Goal: Information Seeking & Learning: Learn about a topic

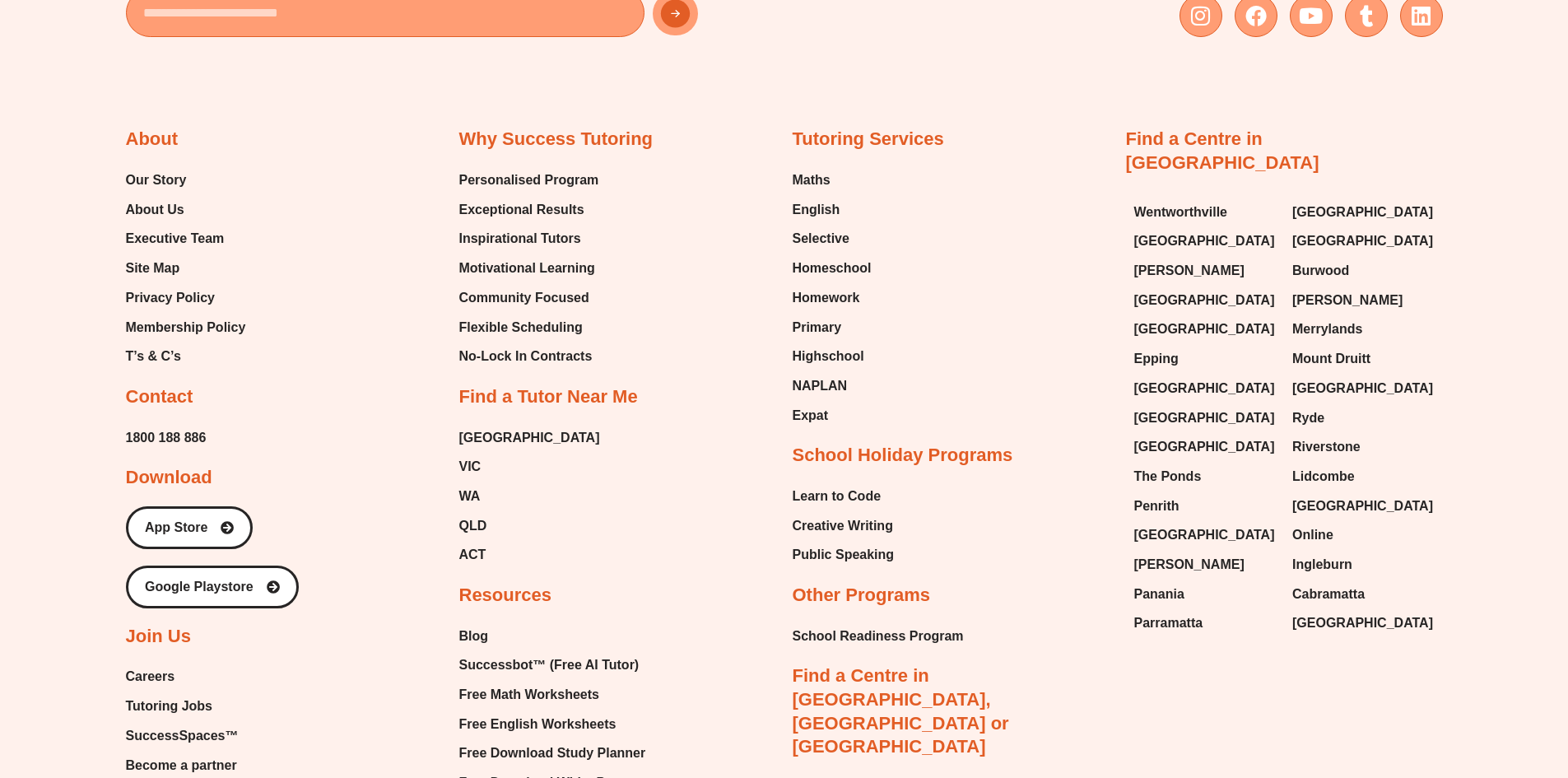
scroll to position [6337, 0]
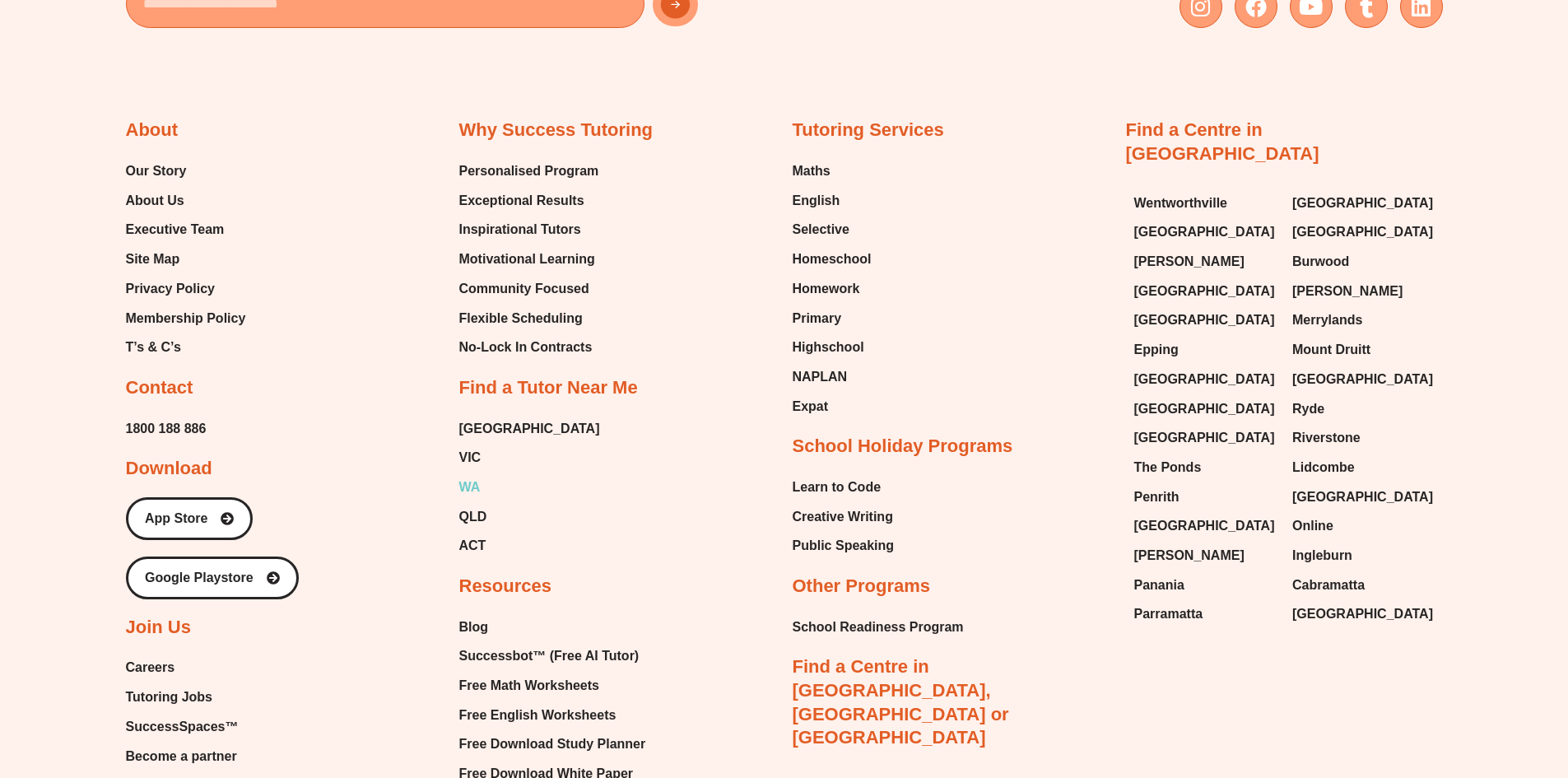
click at [470, 475] on span "WA" at bounding box center [470, 487] width 22 height 24
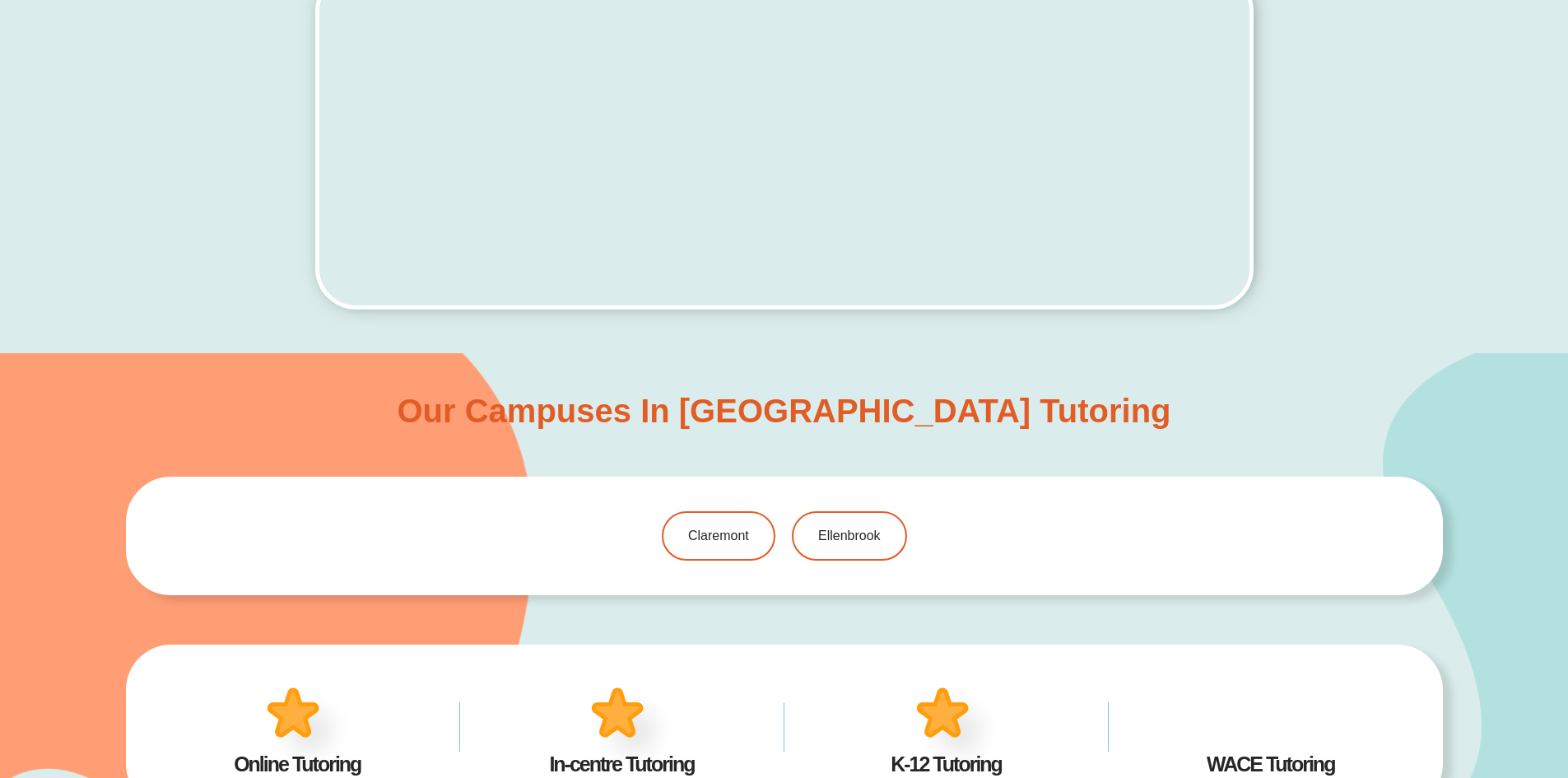
scroll to position [821, 0]
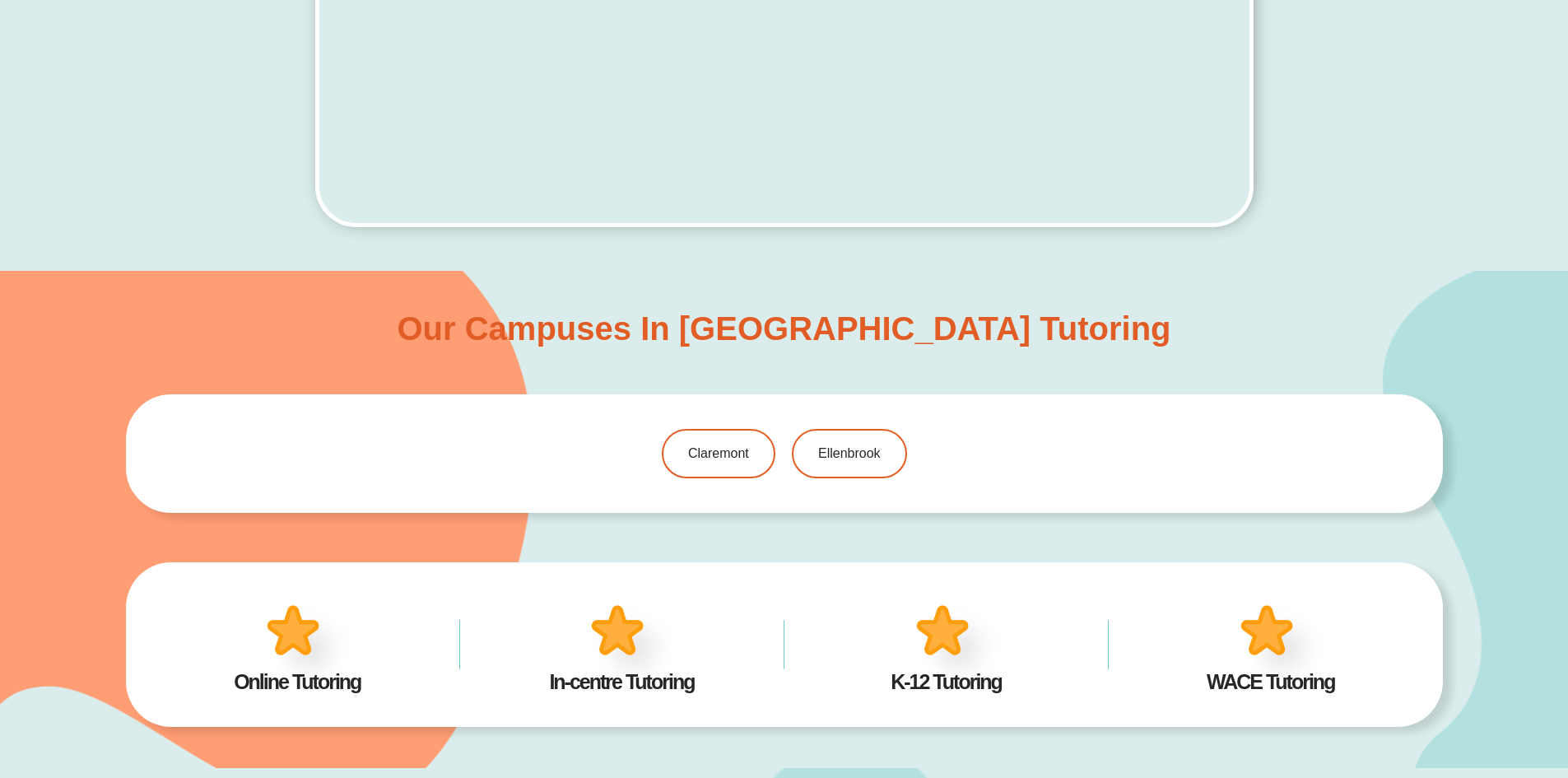
click at [316, 637] on img at bounding box center [310, 646] width 103 height 100
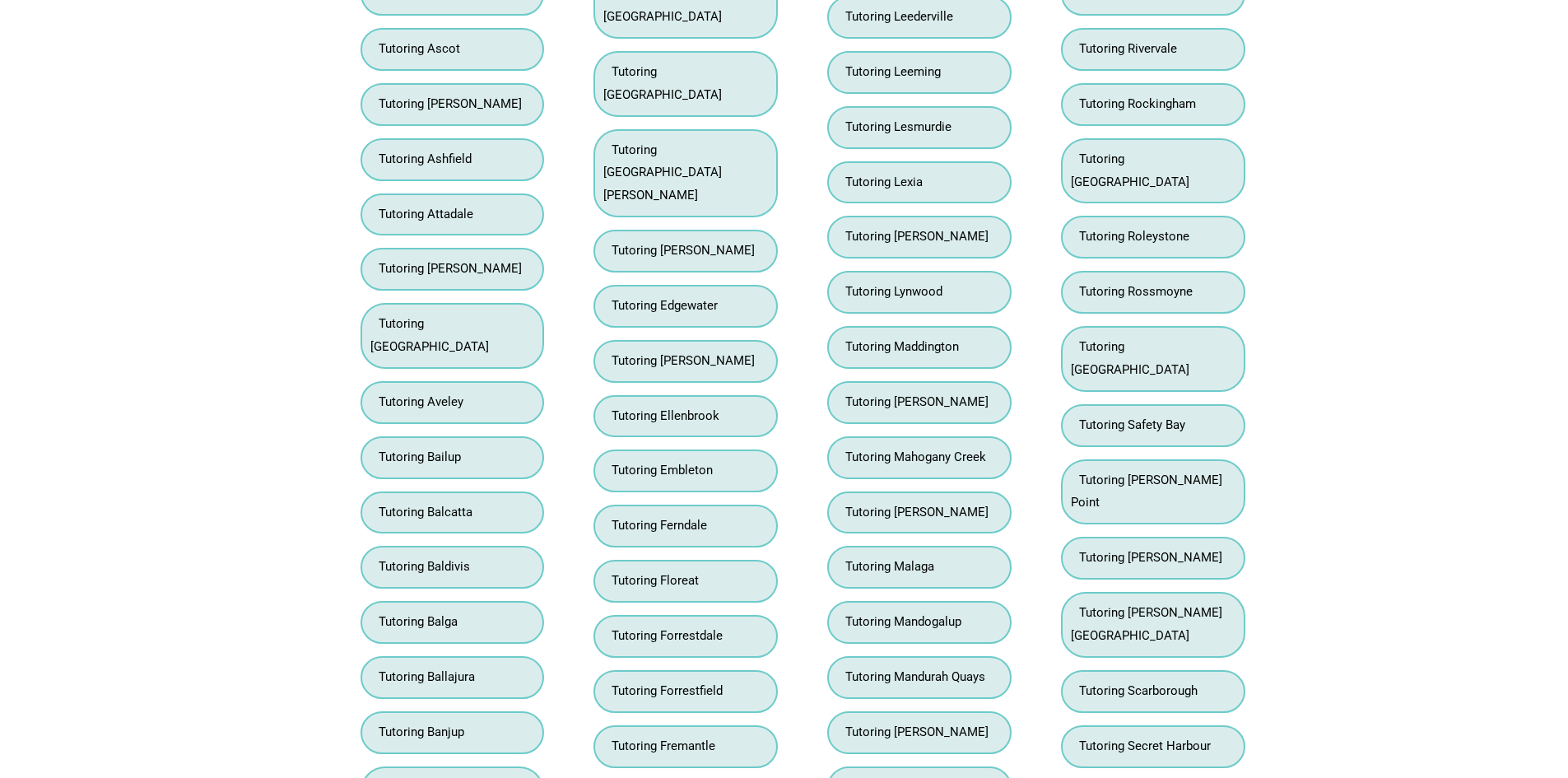
scroll to position [3783, 0]
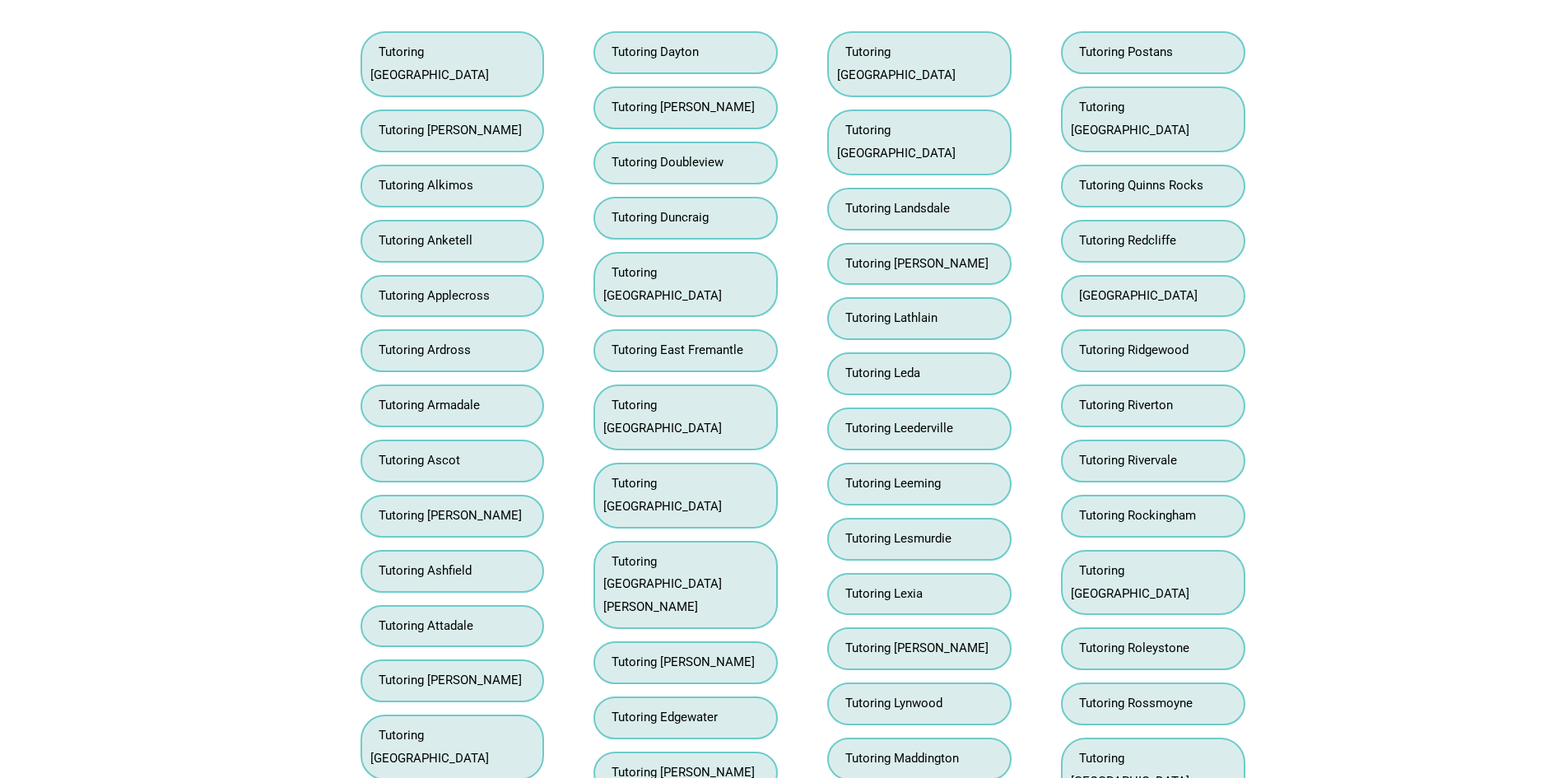
click at [712, 630] on li "Tutoring [GEOGRAPHIC_DATA][PERSON_NAME]" at bounding box center [685, 585] width 184 height 89
click at [717, 615] on link "Tutoring [GEOGRAPHIC_DATA][PERSON_NAME]" at bounding box center [663, 584] width 118 height 61
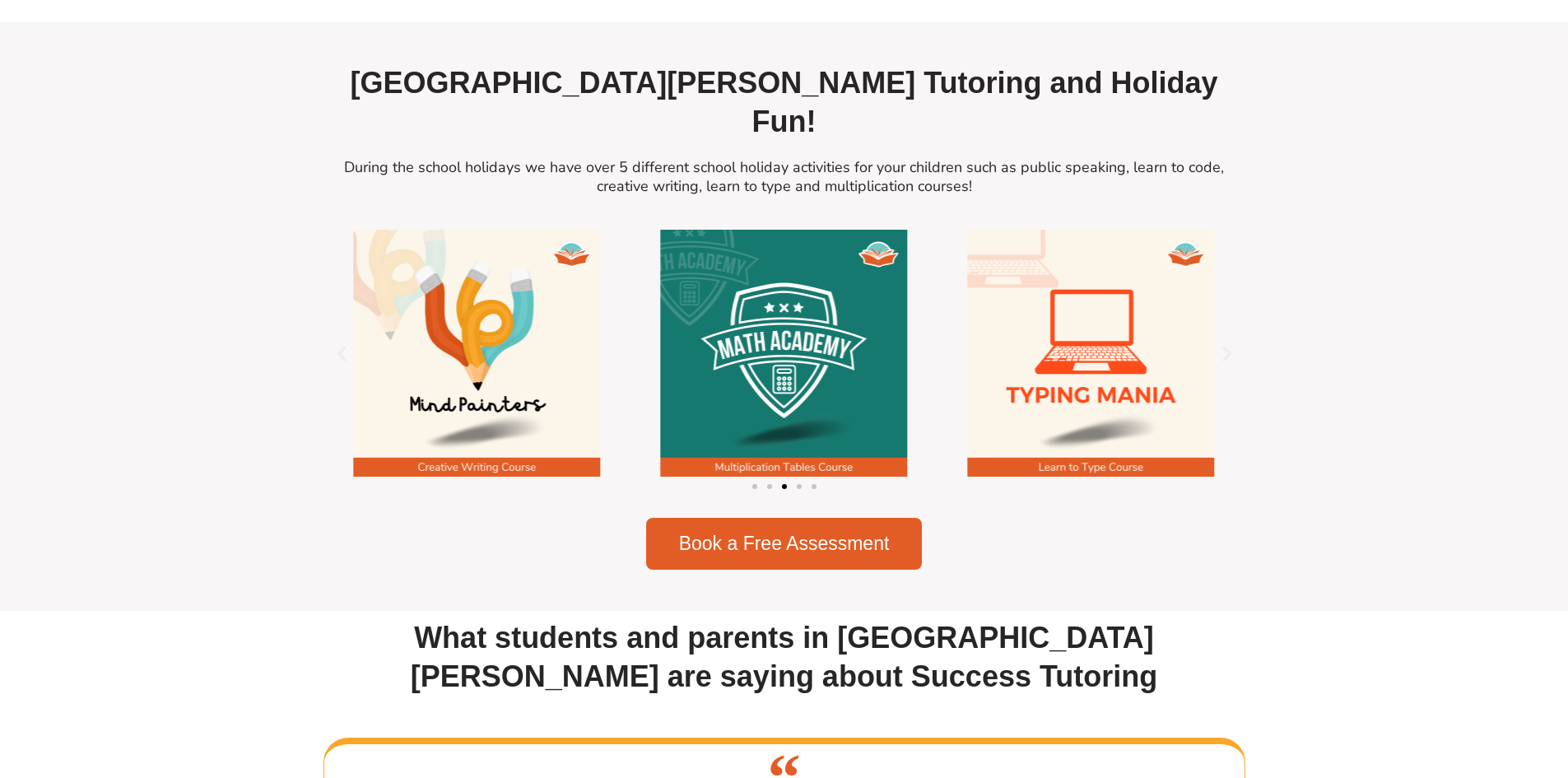
scroll to position [2222, 0]
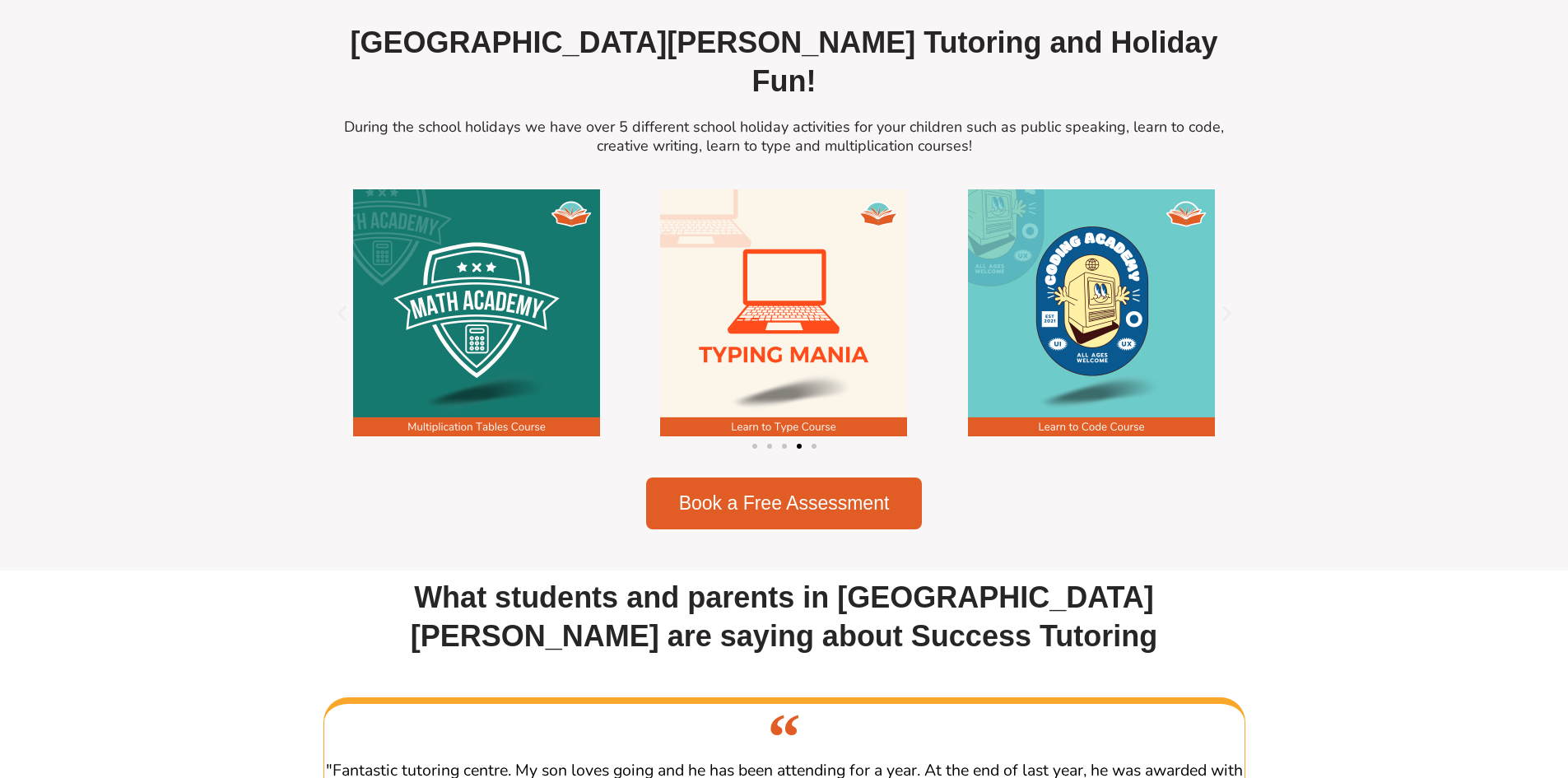
click at [1299, 333] on section "East Victoria Park Tutoring and Holiday Fun! During the school holidays we have…" at bounding box center [784, 276] width 1568 height 589
click at [751, 457] on div "Image Carousel" at bounding box center [784, 445] width 922 height 23
click at [753, 449] on span "Go to slide 1" at bounding box center [755, 446] width 5 height 5
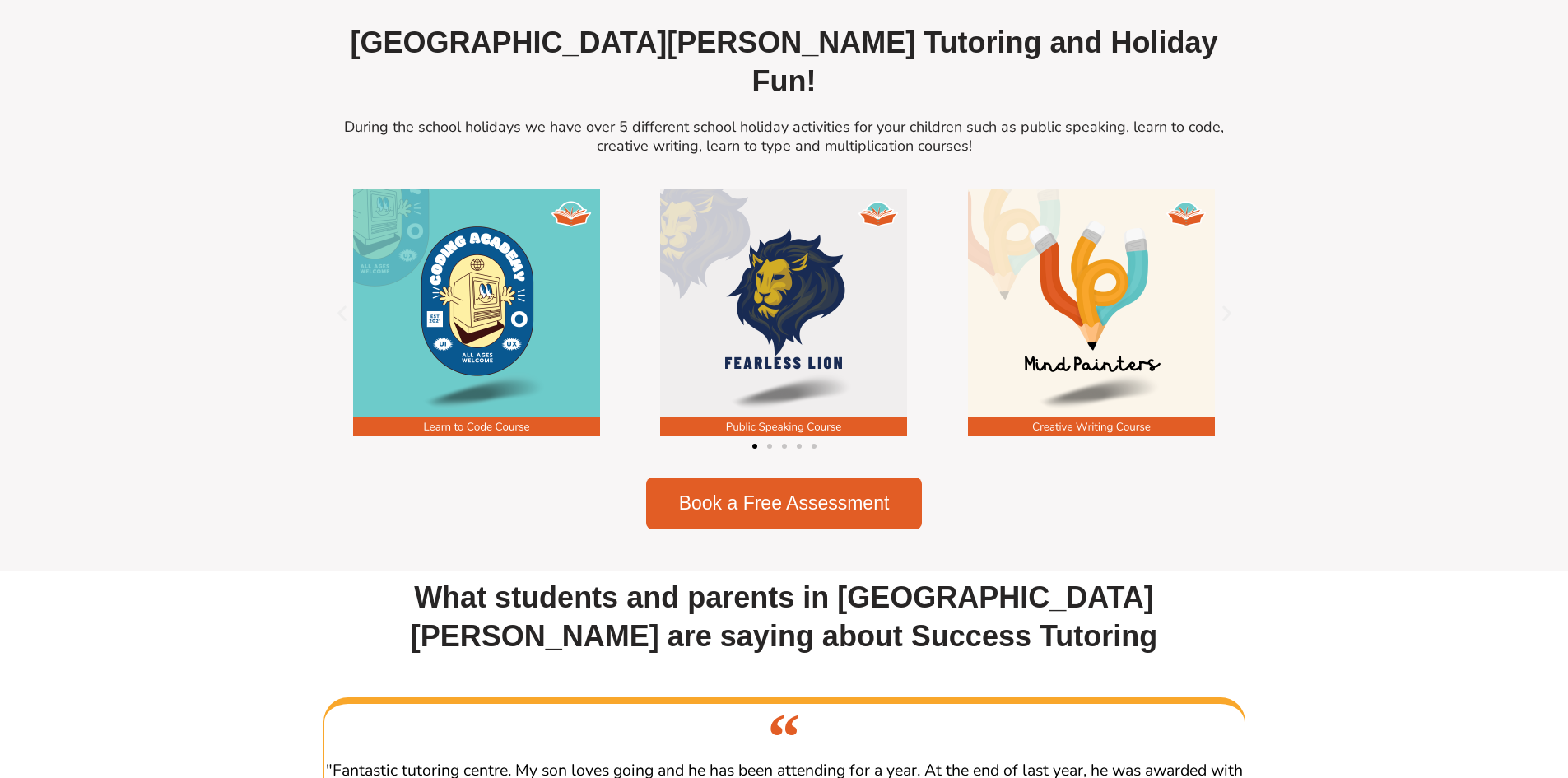
click at [1141, 362] on img "3 / 5" at bounding box center [1092, 313] width 247 height 247
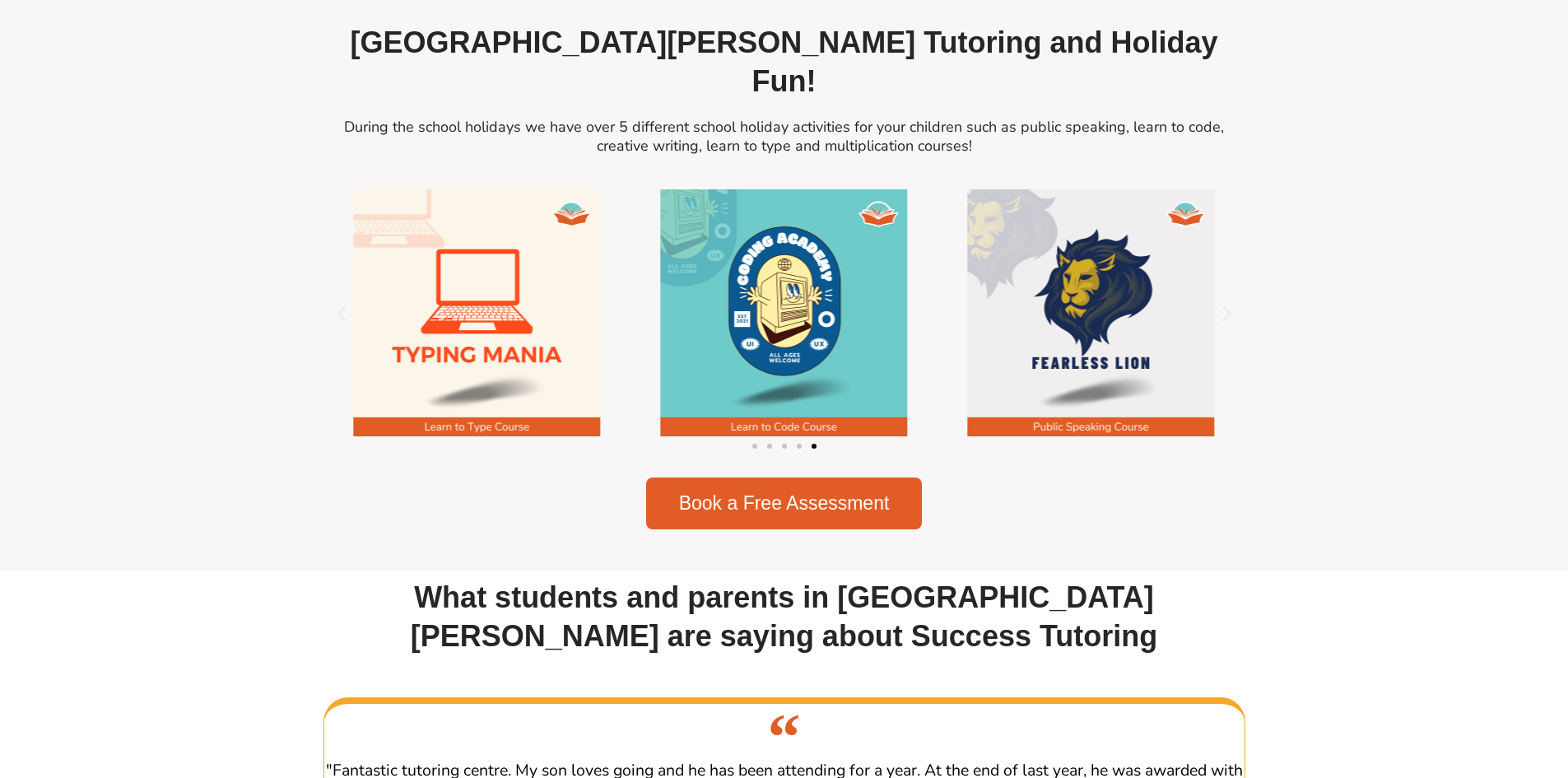
click at [756, 449] on span "Go to slide 1" at bounding box center [755, 446] width 5 height 5
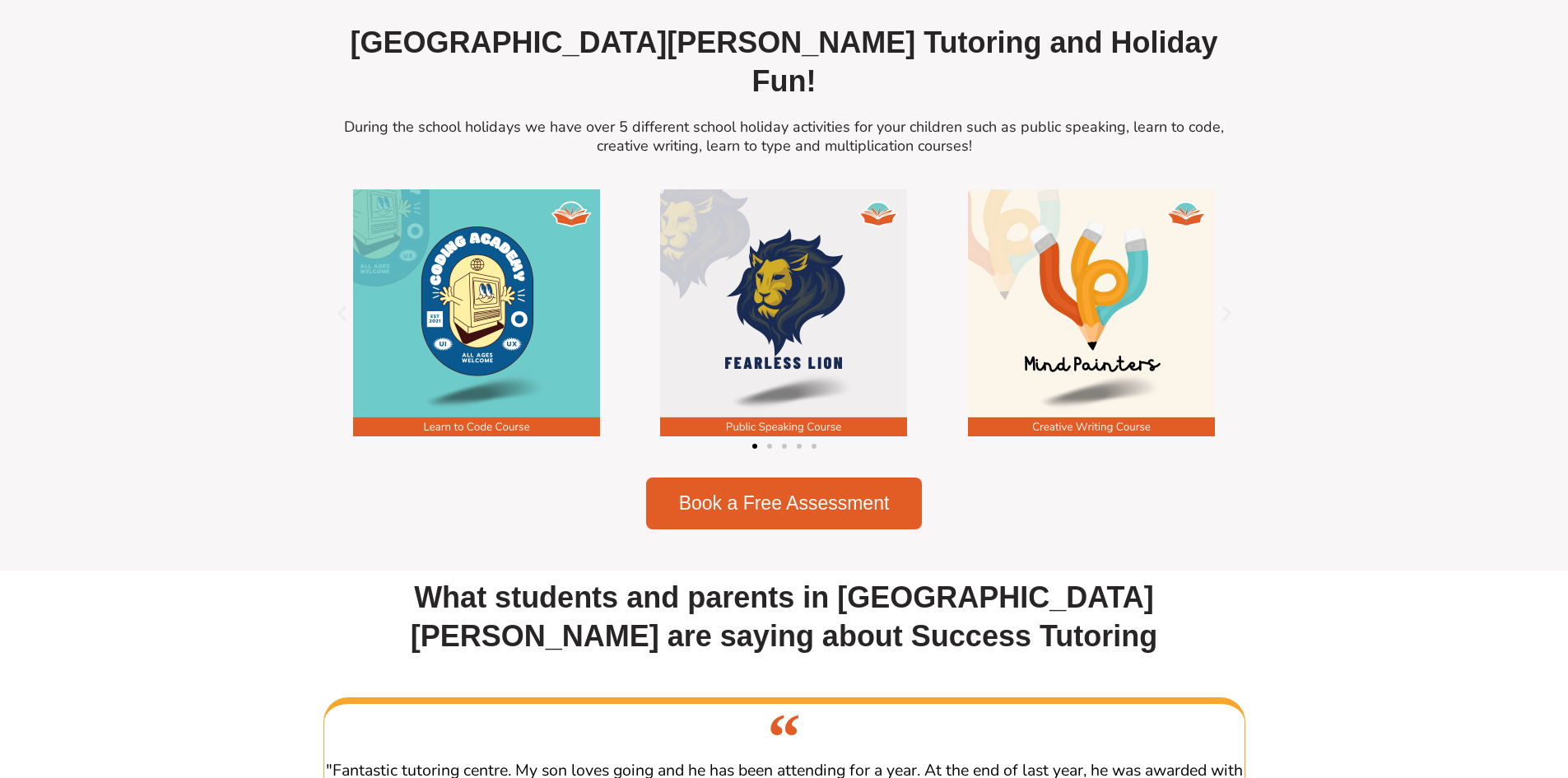
click at [1110, 288] on img "3 / 5" at bounding box center [1092, 313] width 247 height 247
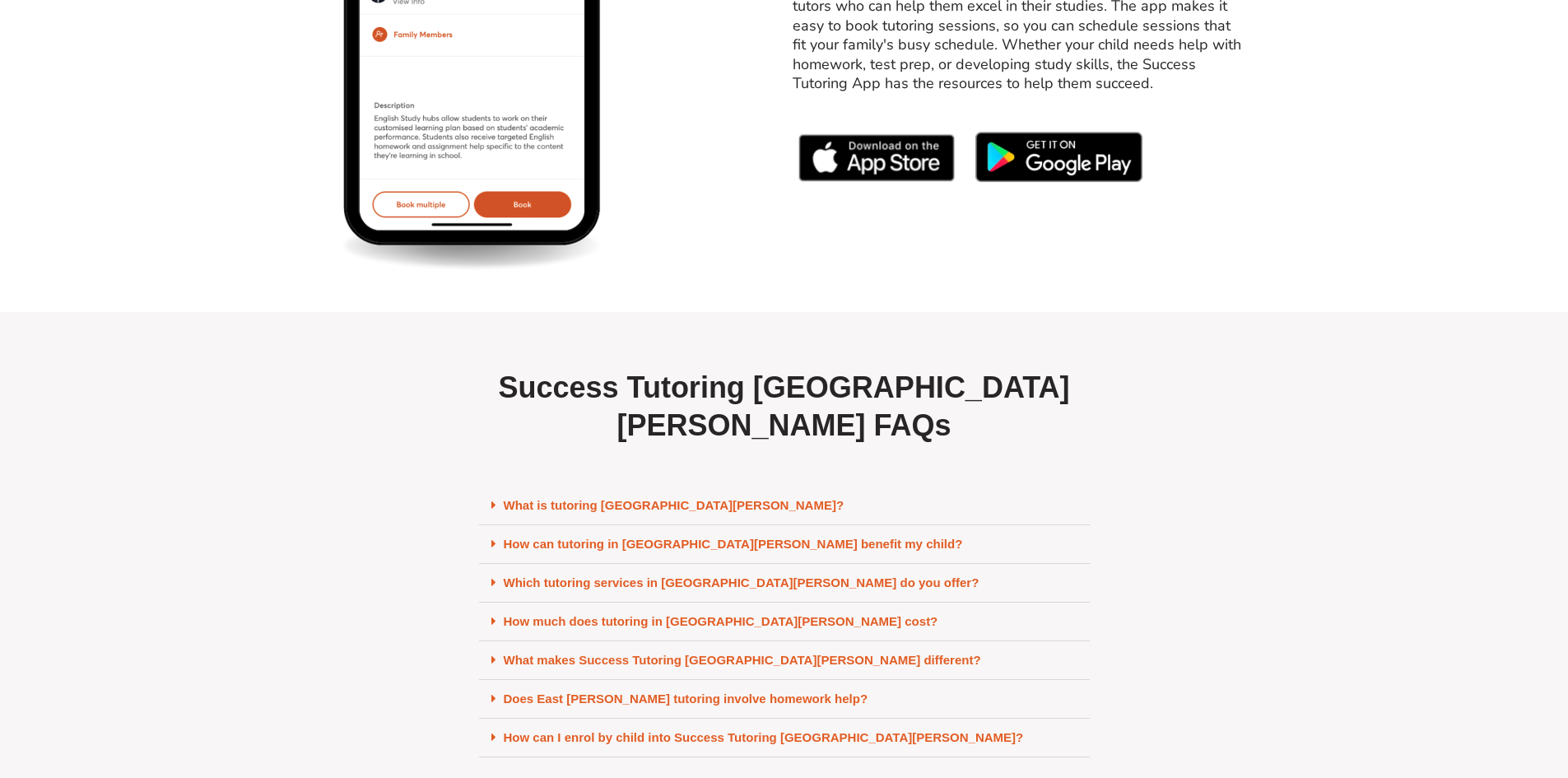
scroll to position [7077, 0]
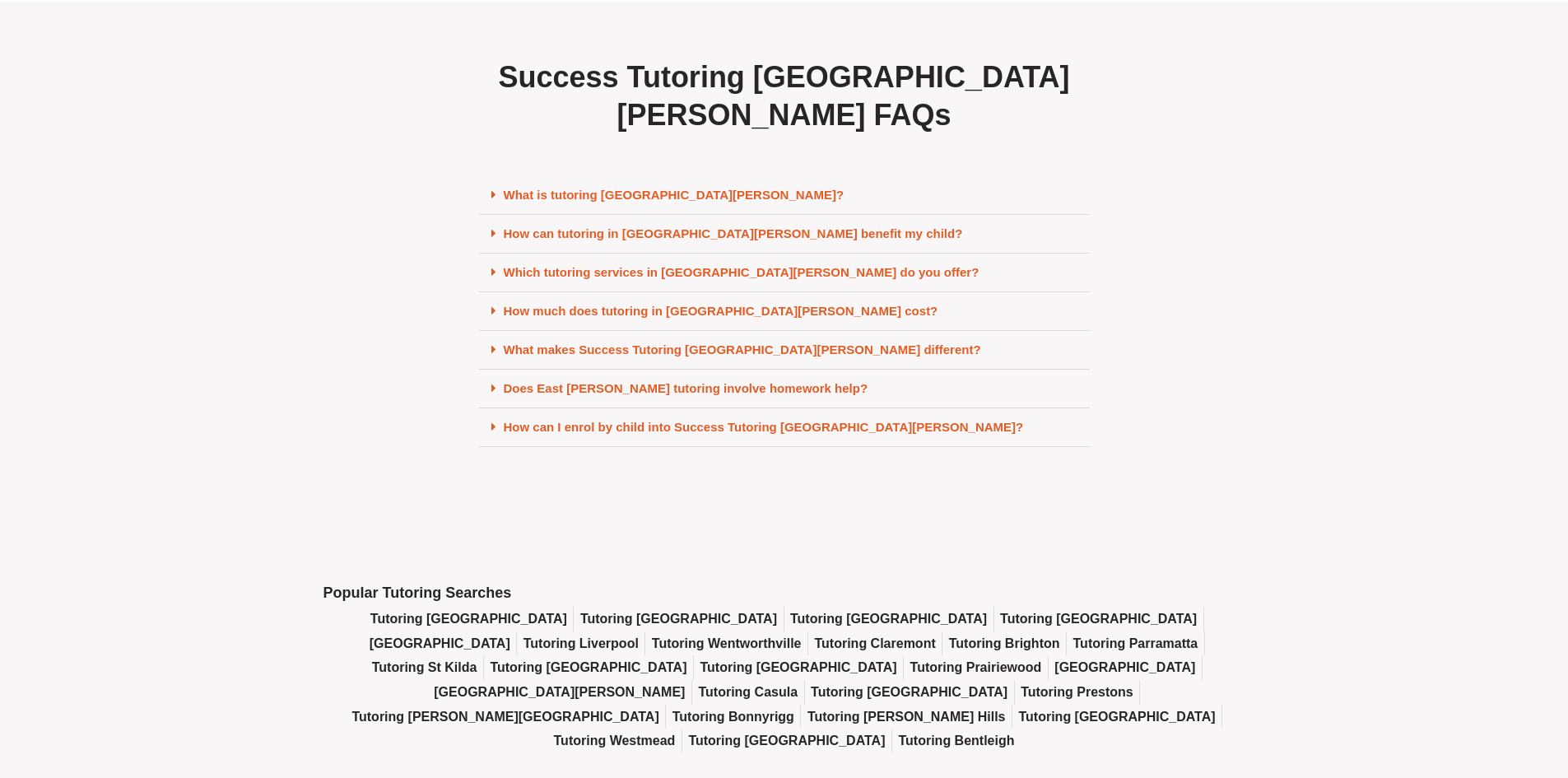
click at [694, 265] on link "Which tutoring services in East Victoria Park do you offer?" at bounding box center [742, 272] width 476 height 14
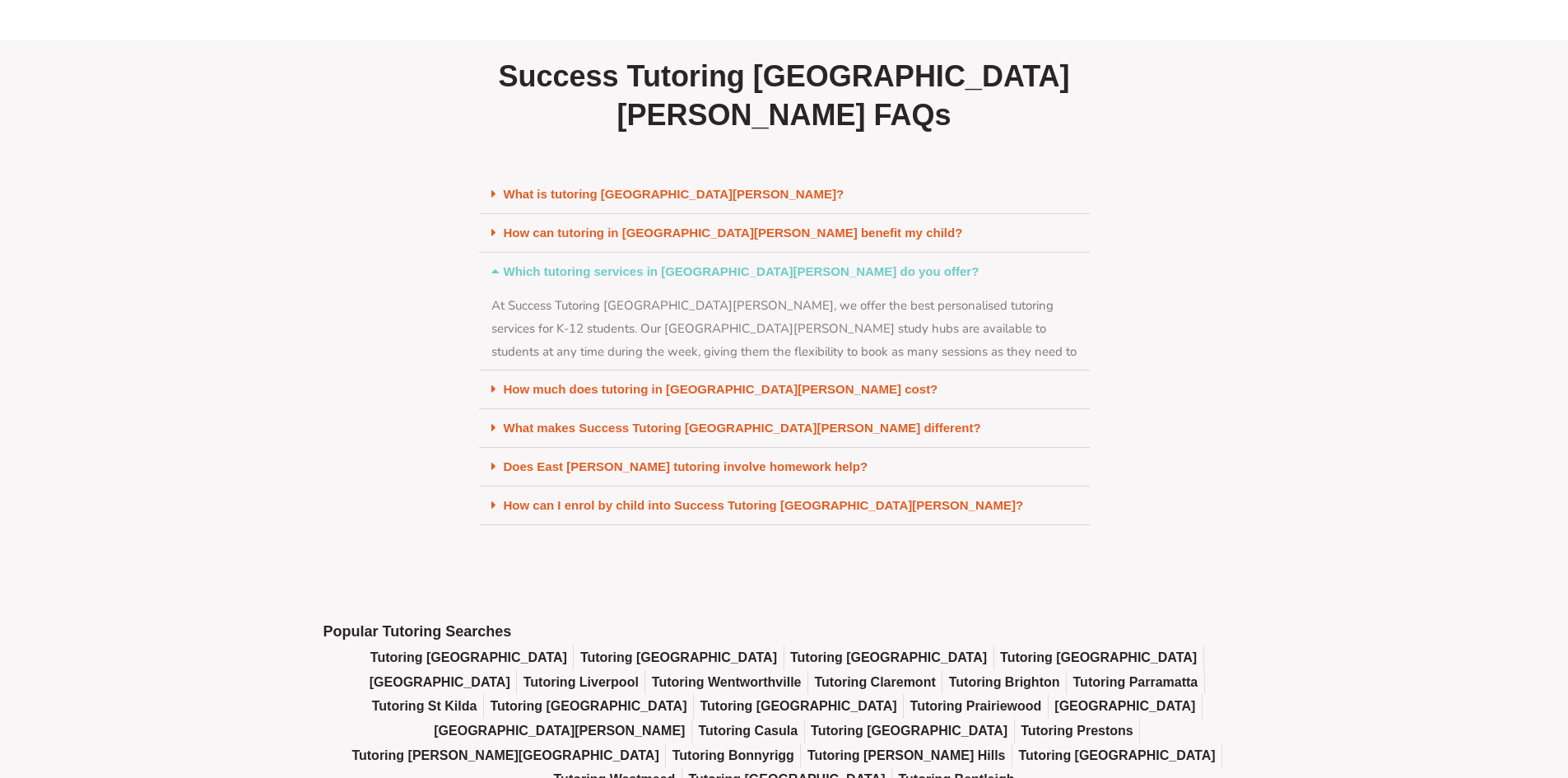
scroll to position [7026, 0]
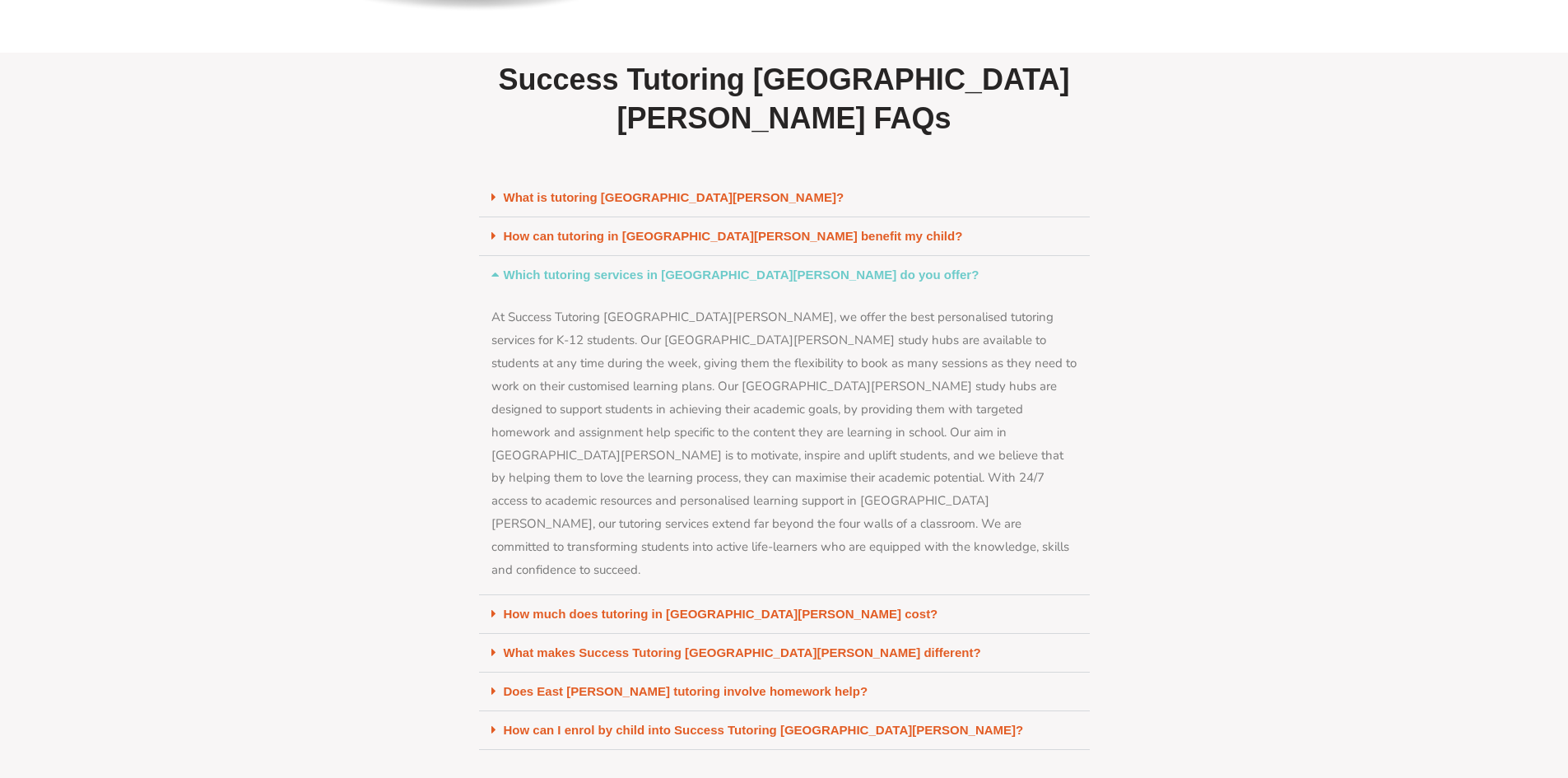
click at [791, 606] on link "How much does tutoring in East Victoria Park cost?" at bounding box center [721, 613] width 434 height 14
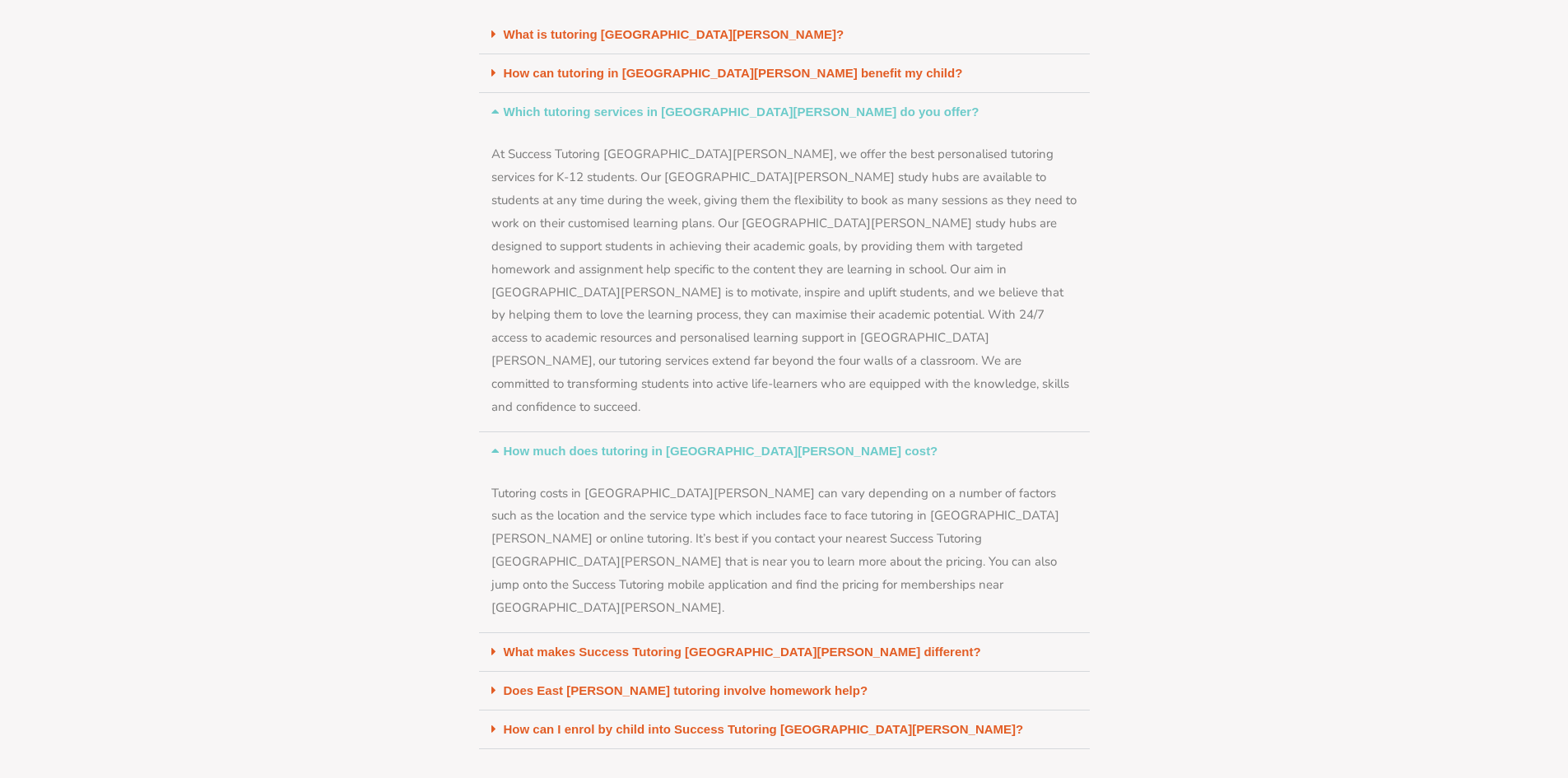
scroll to position [7190, 0]
click at [796, 631] on div "What makes Success Tutoring East Victoria Park different?" at bounding box center [784, 650] width 611 height 39
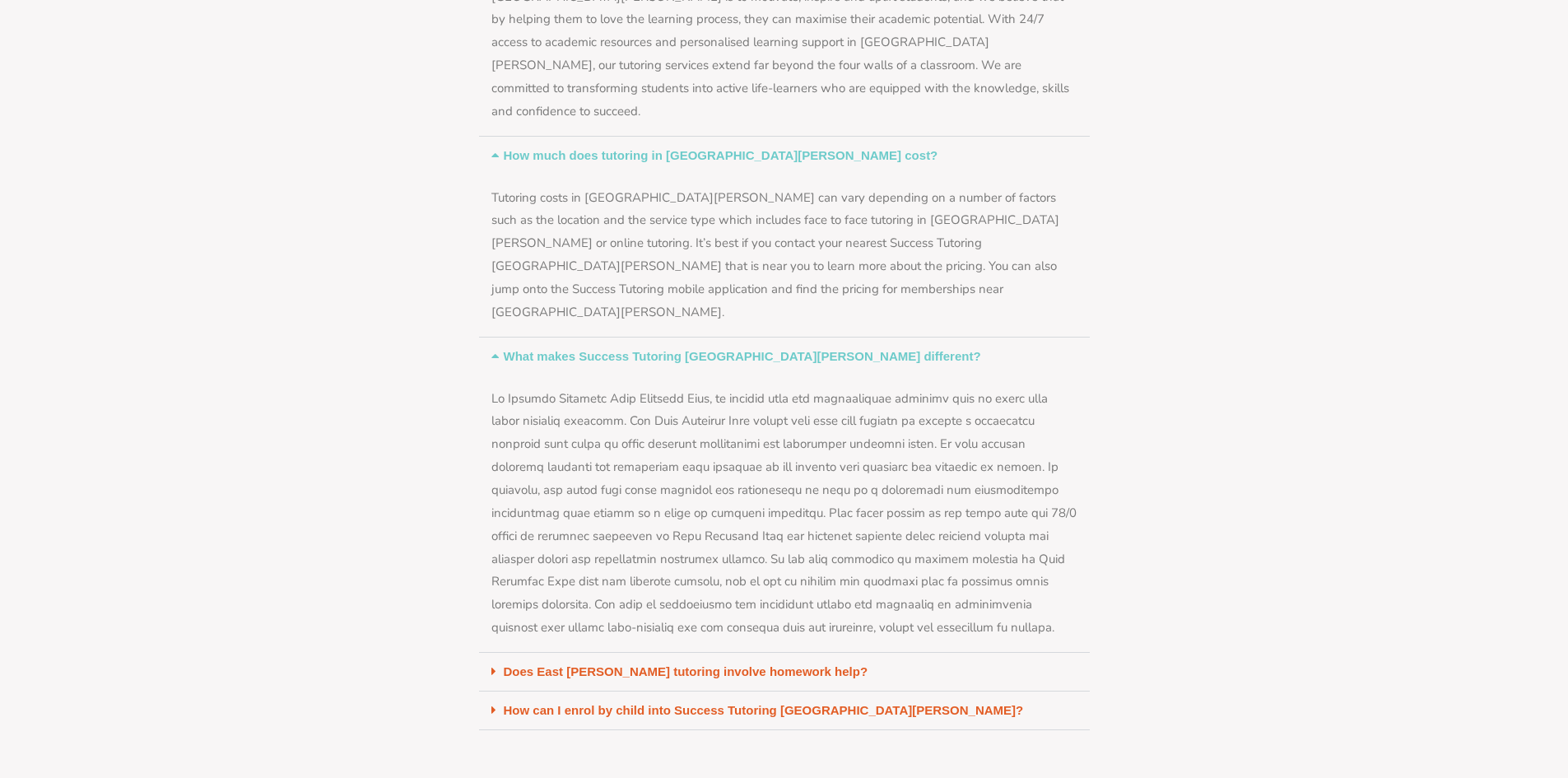
scroll to position [7520, 0]
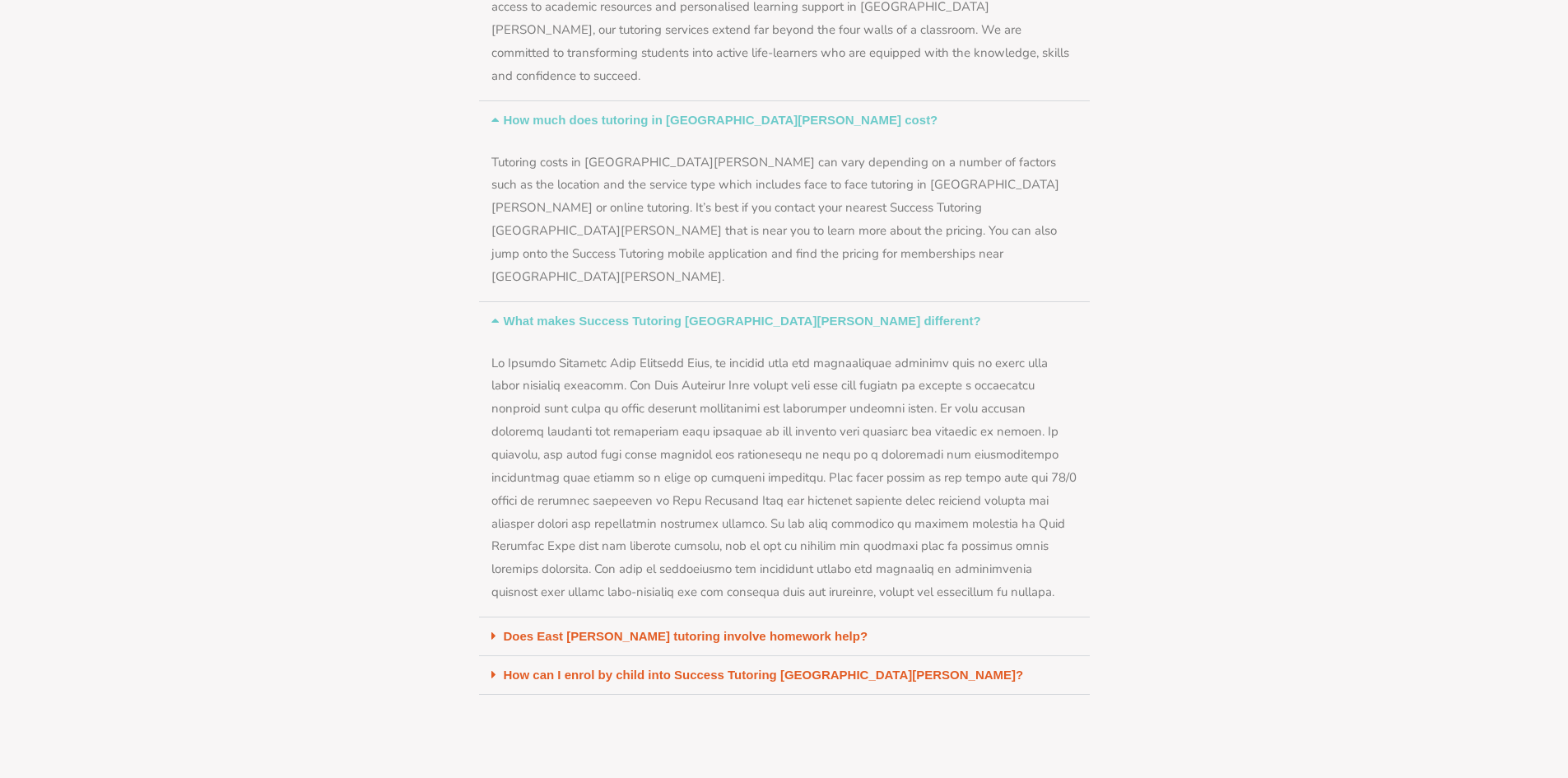
click at [796, 629] on link "Does East Victoria Park tutoring involve homework help?" at bounding box center [686, 636] width 365 height 14
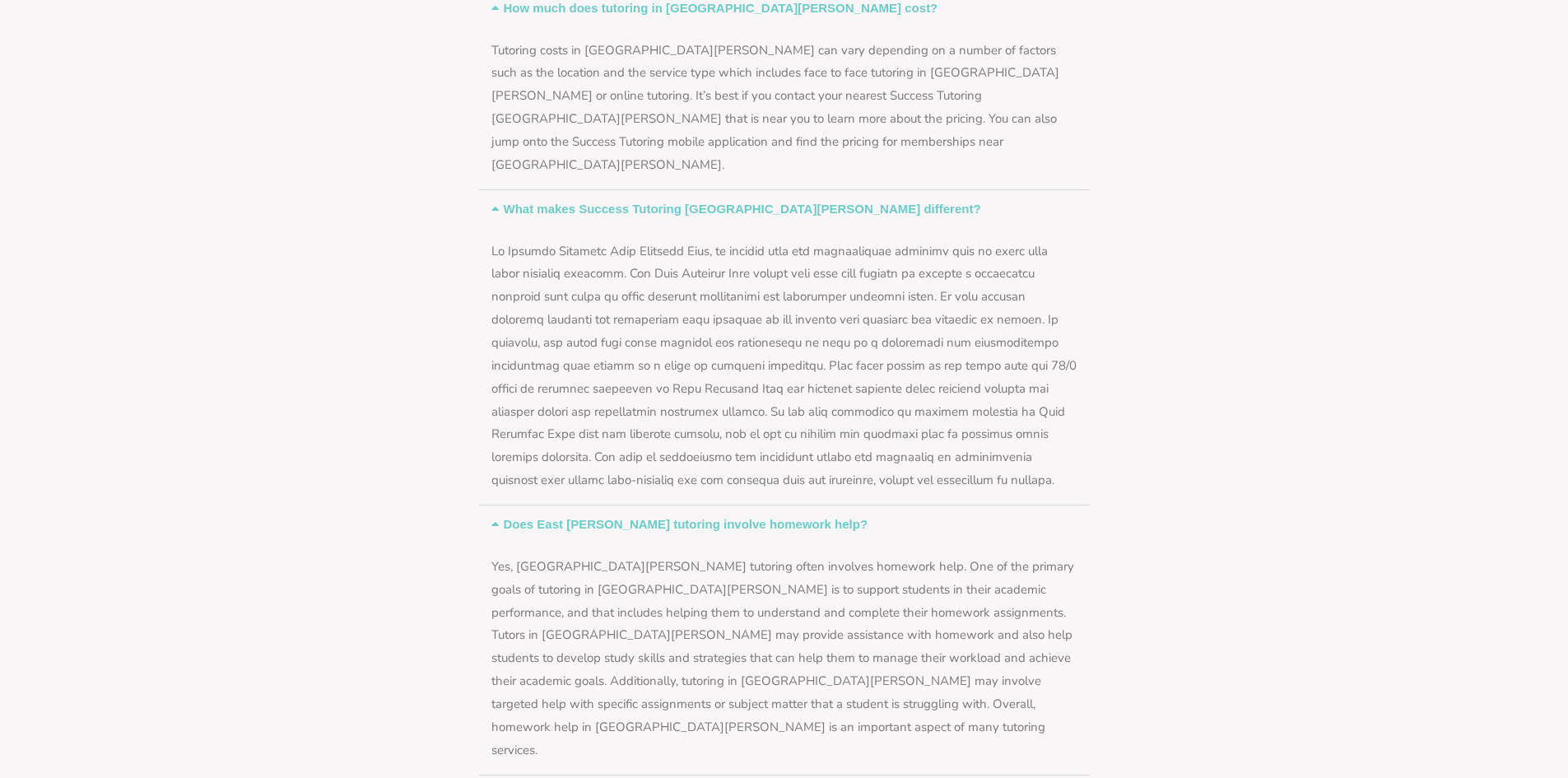
scroll to position [7684, 0]
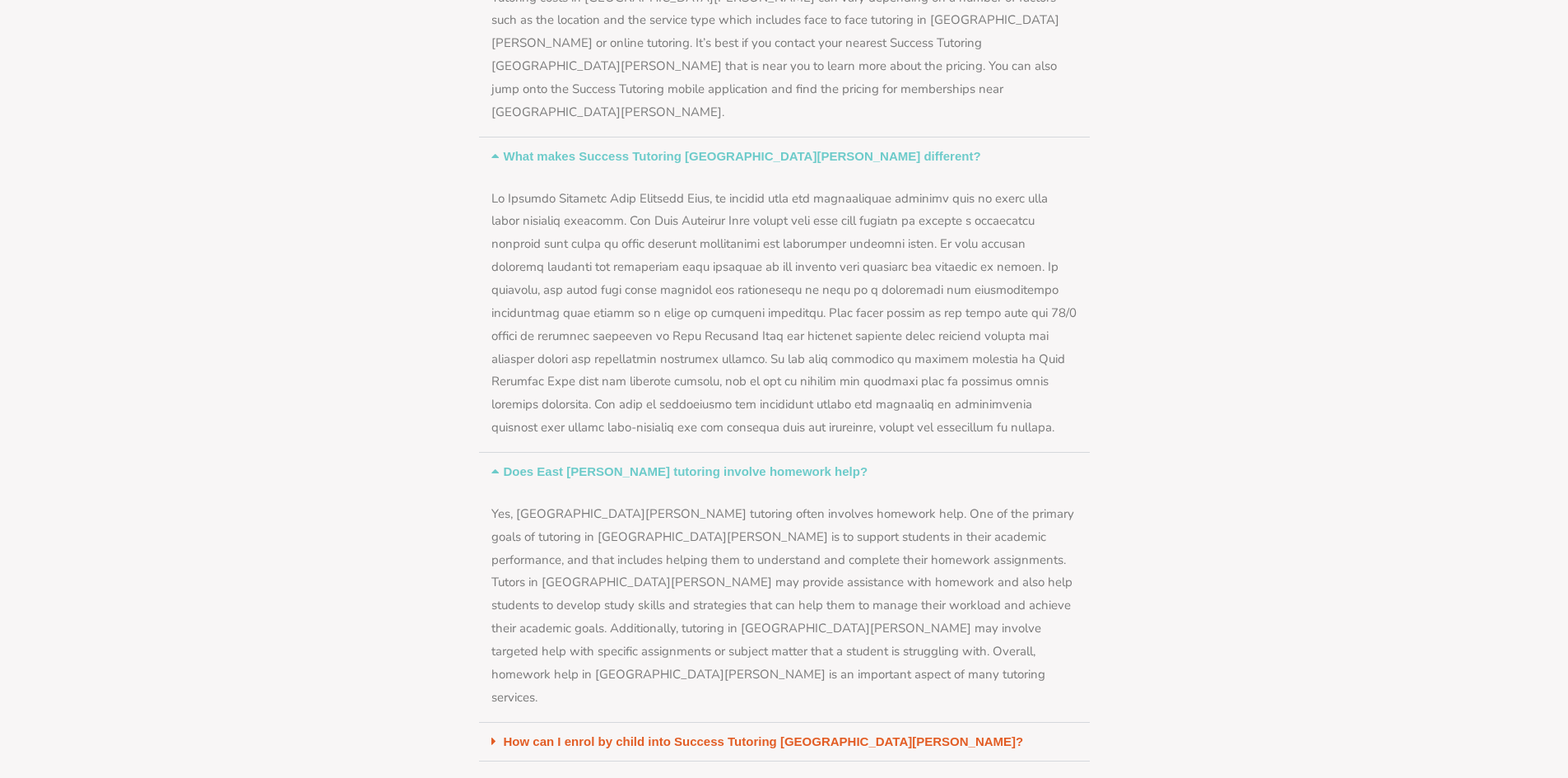
click at [796, 722] on div "How can I enrol by child into Success Tutoring East Victoria Park?" at bounding box center [784, 742] width 611 height 39
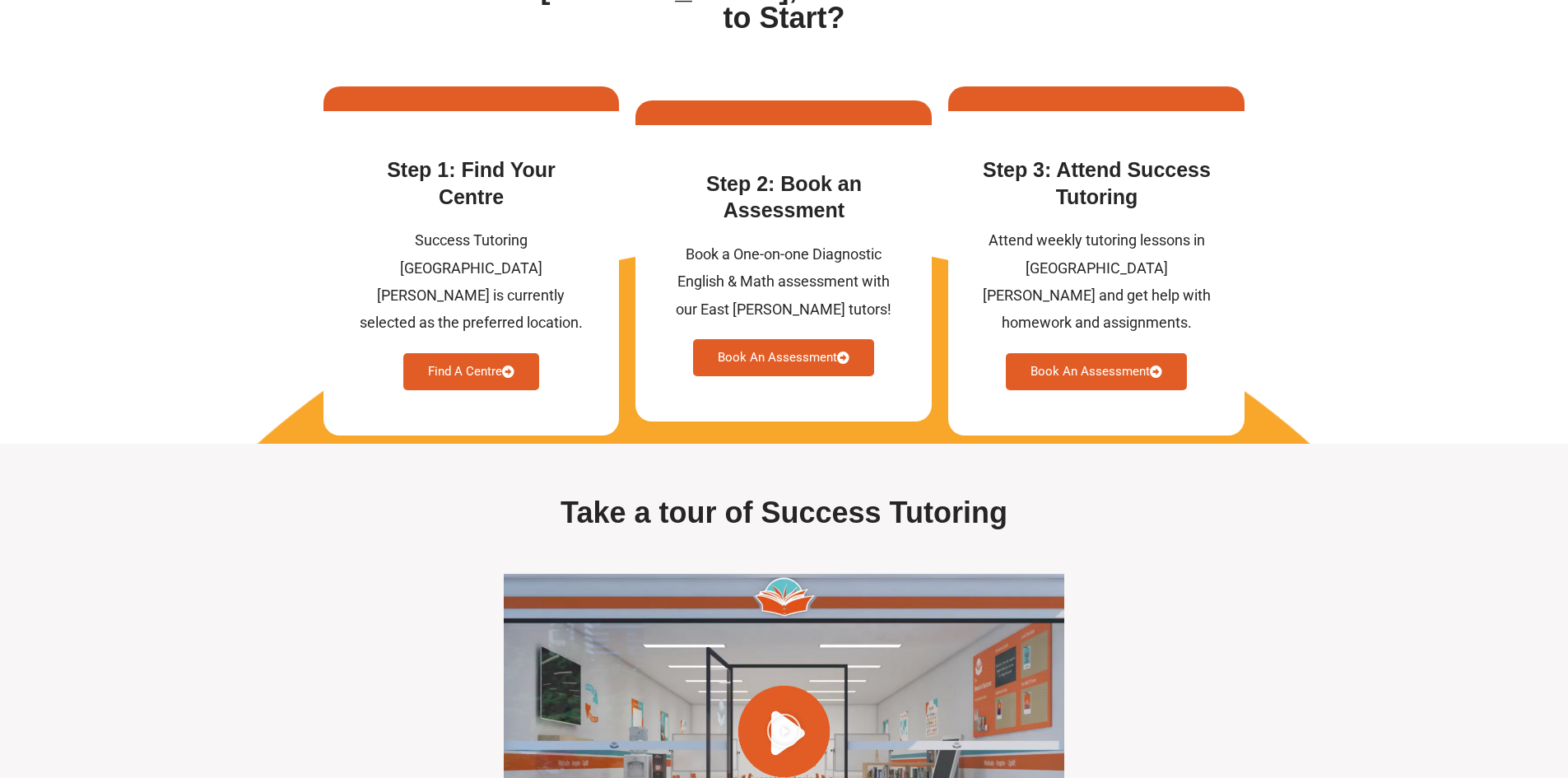
scroll to position [4064, 0]
